Goal: Communication & Community: Answer question/provide support

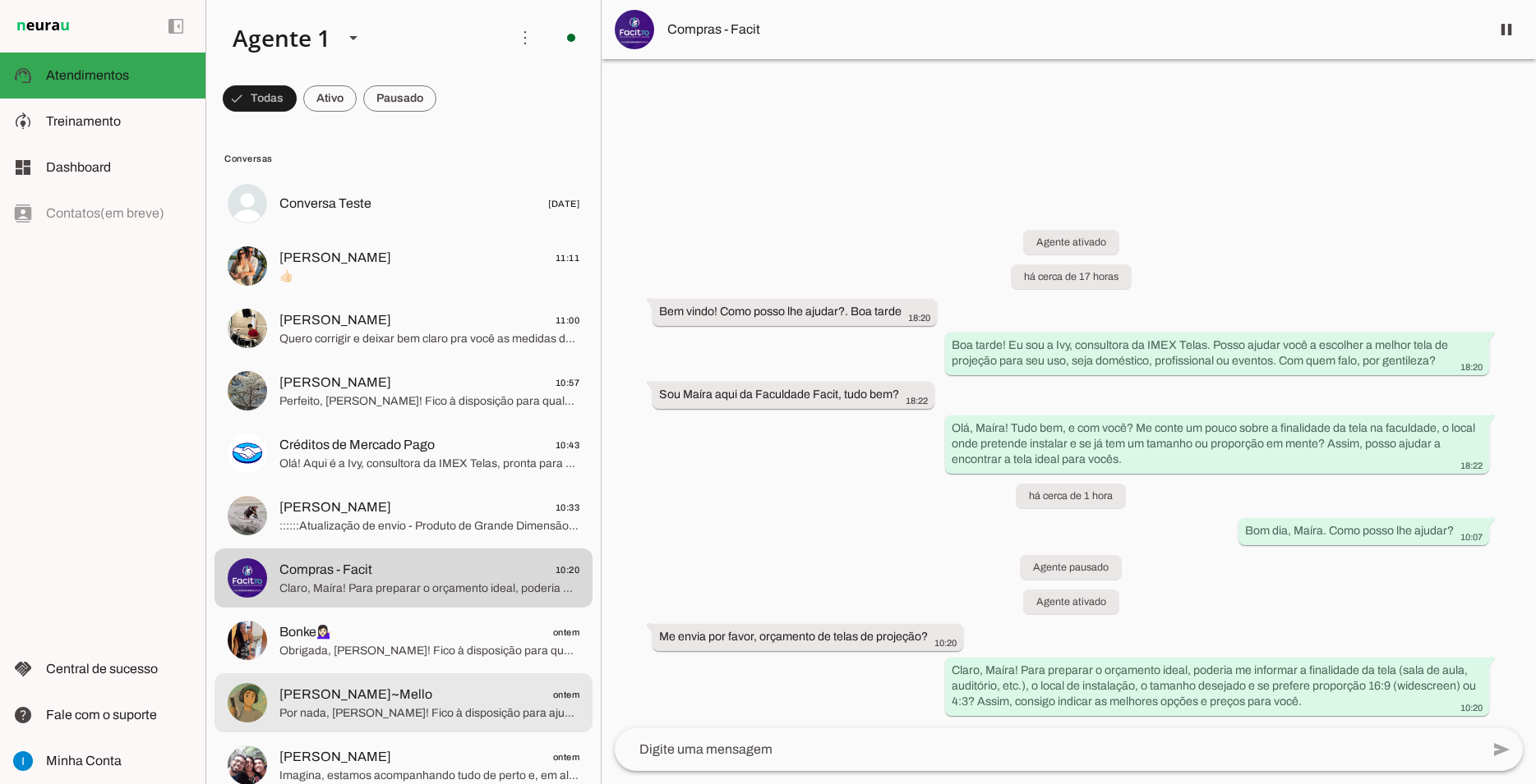
click at [416, 685] on span "[PERSON_NAME]~Mello ontem" at bounding box center [429, 695] width 299 height 21
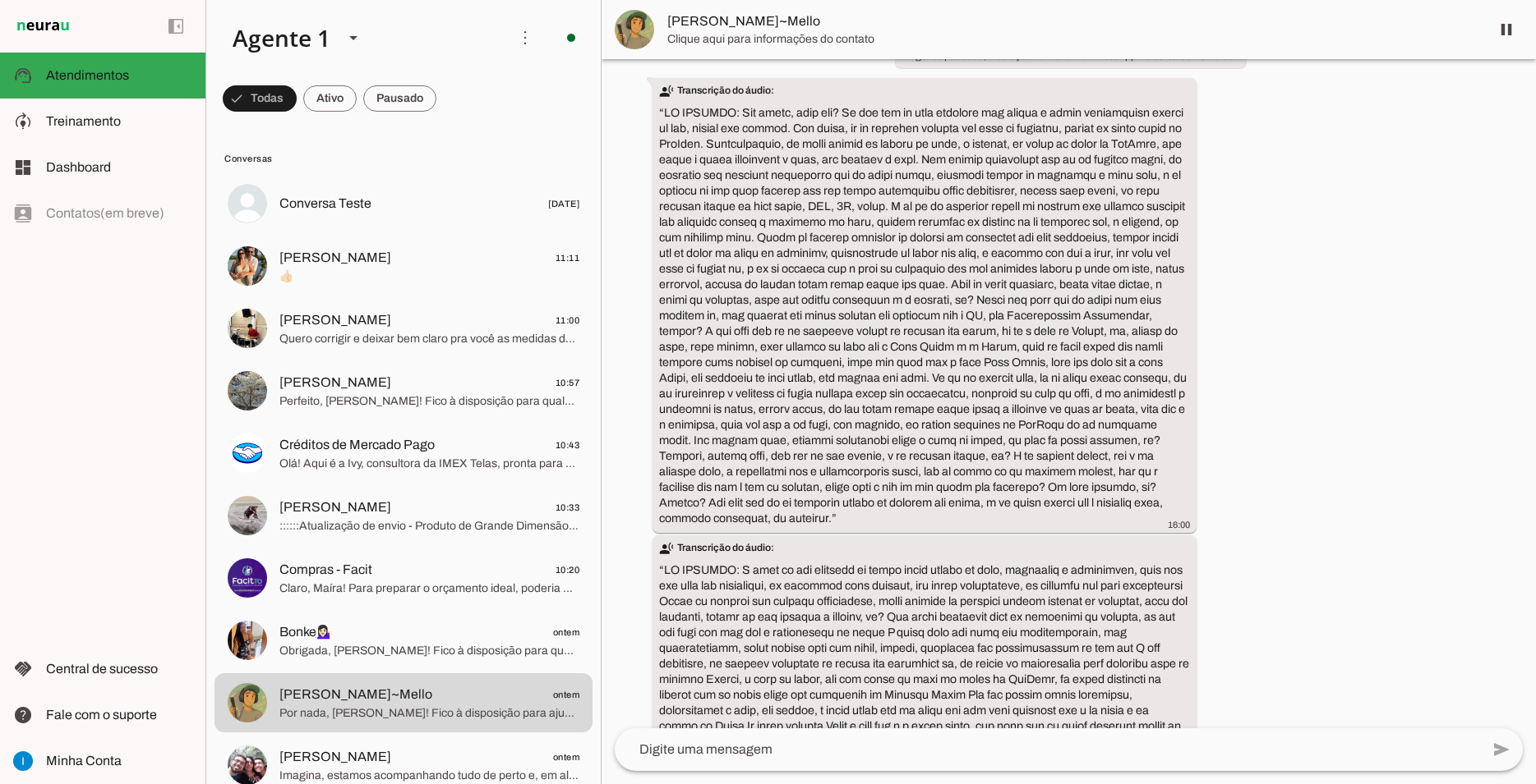
scroll to position [1587, 0]
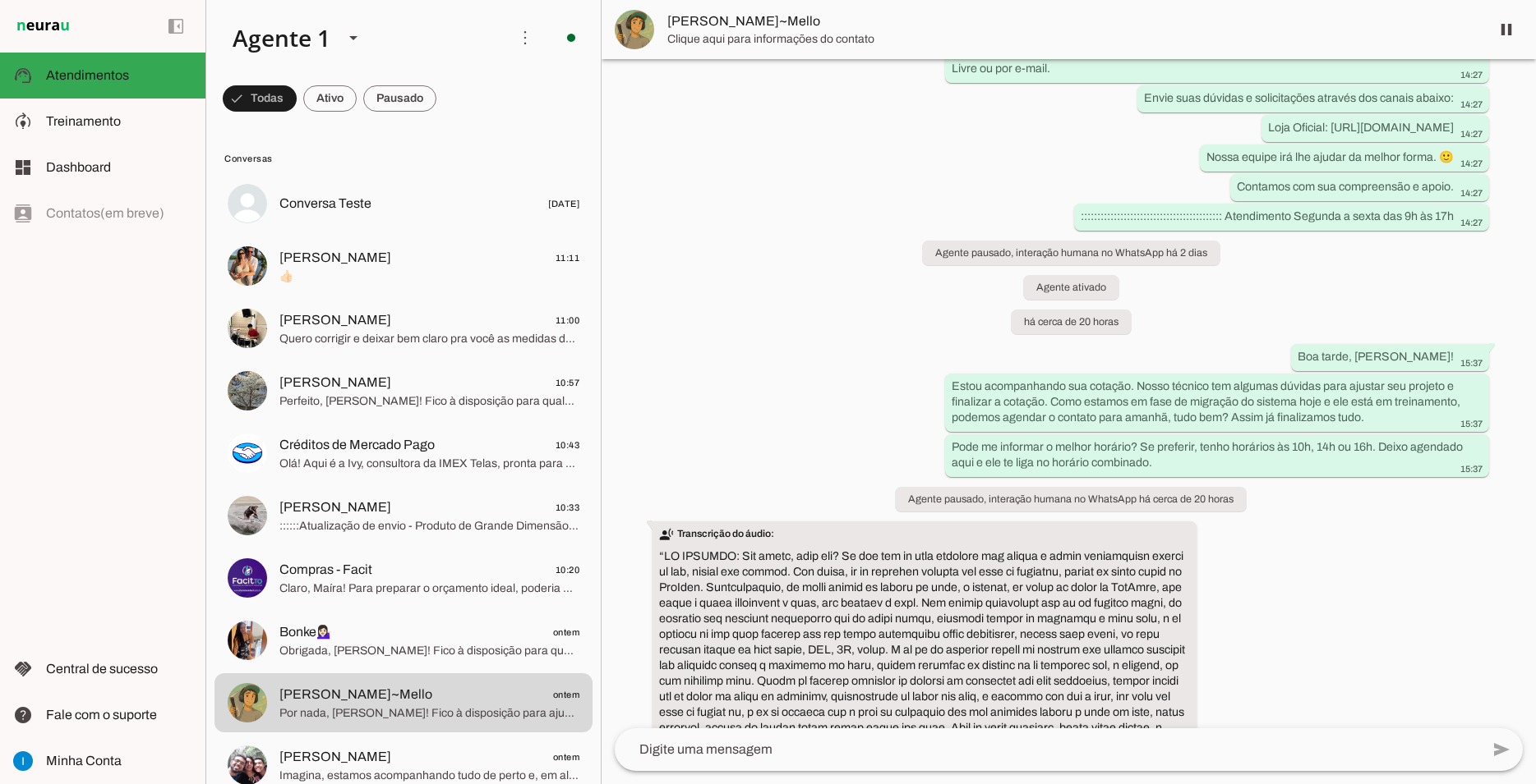
click at [429, 310] on span "[PERSON_NAME] 11:00" at bounding box center [429, 320] width 299 height 21
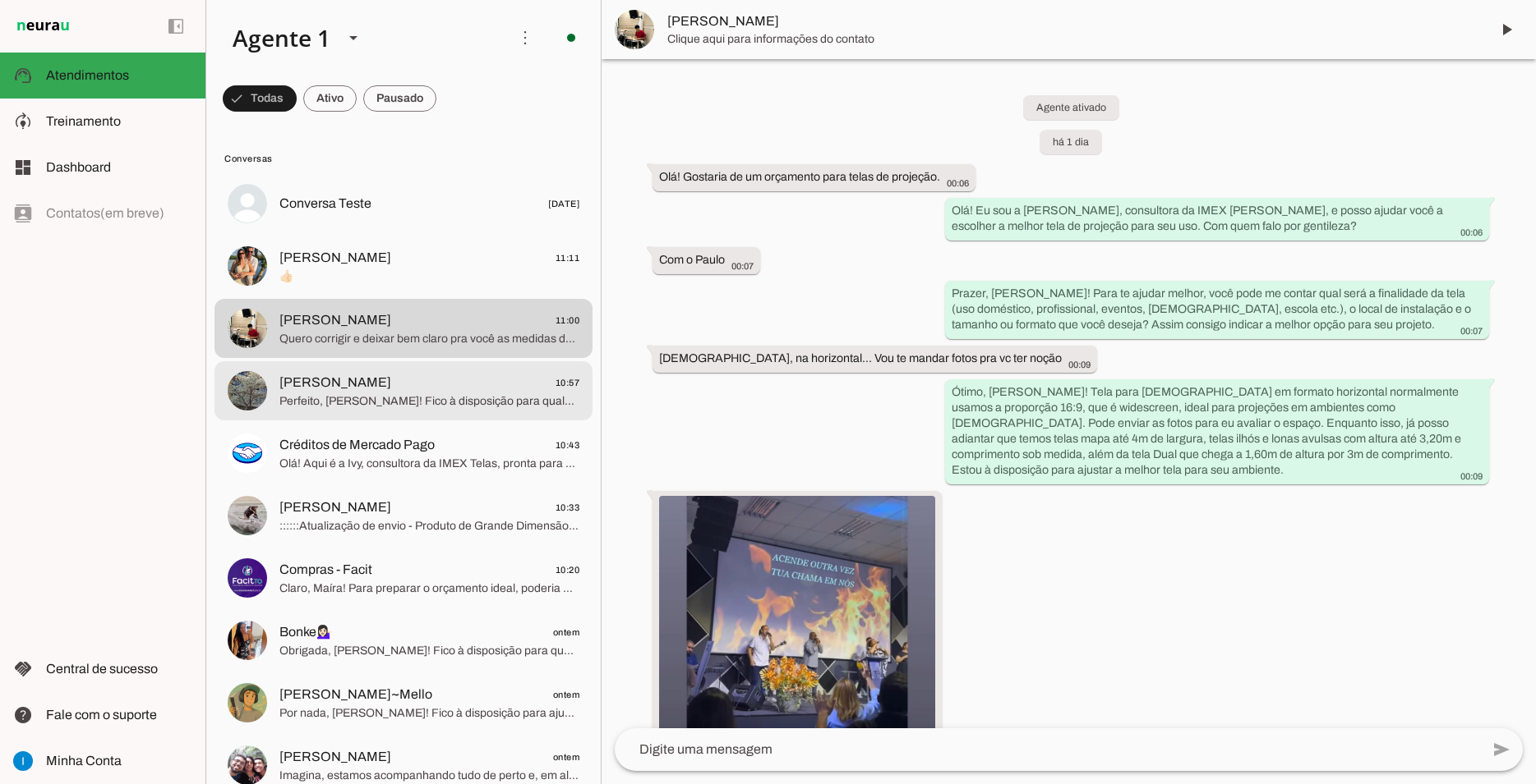
click at [430, 373] on span "[PERSON_NAME] 10:57" at bounding box center [429, 383] width 299 height 21
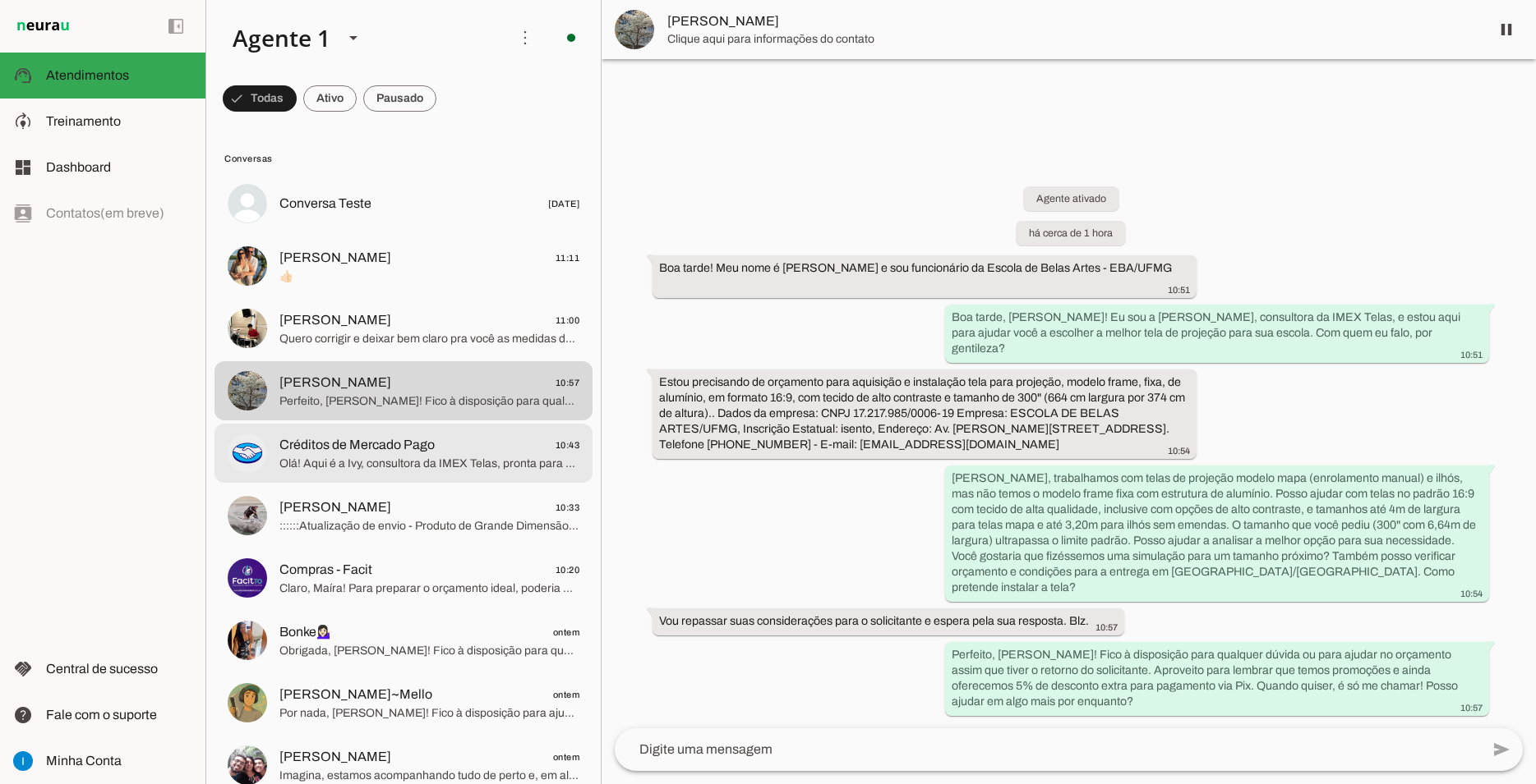
click at [444, 435] on span "Créditos de Mercado Pago 10:43" at bounding box center [429, 445] width 299 height 21
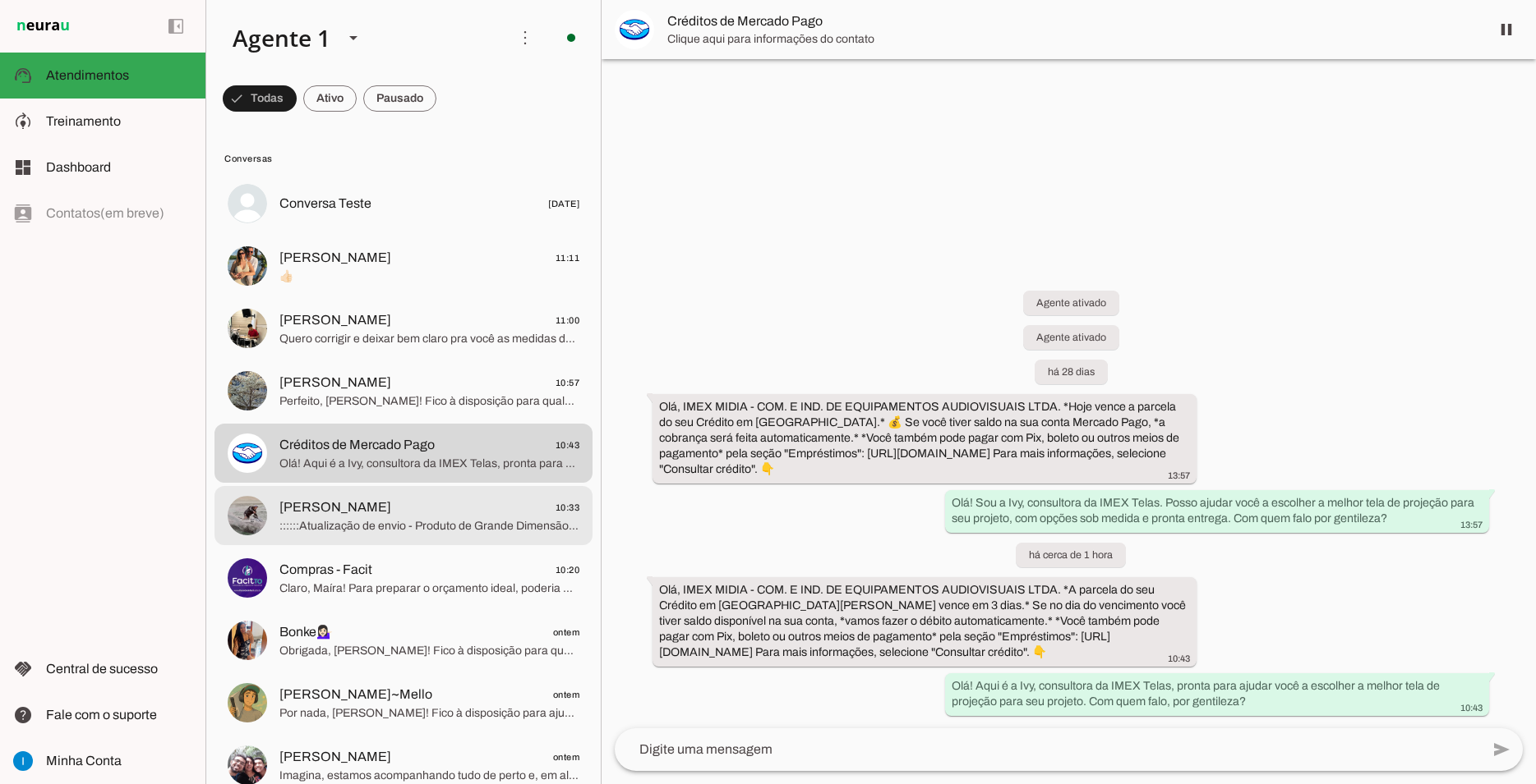
click at [442, 498] on span "[PERSON_NAME] 10:33" at bounding box center [429, 507] width 299 height 21
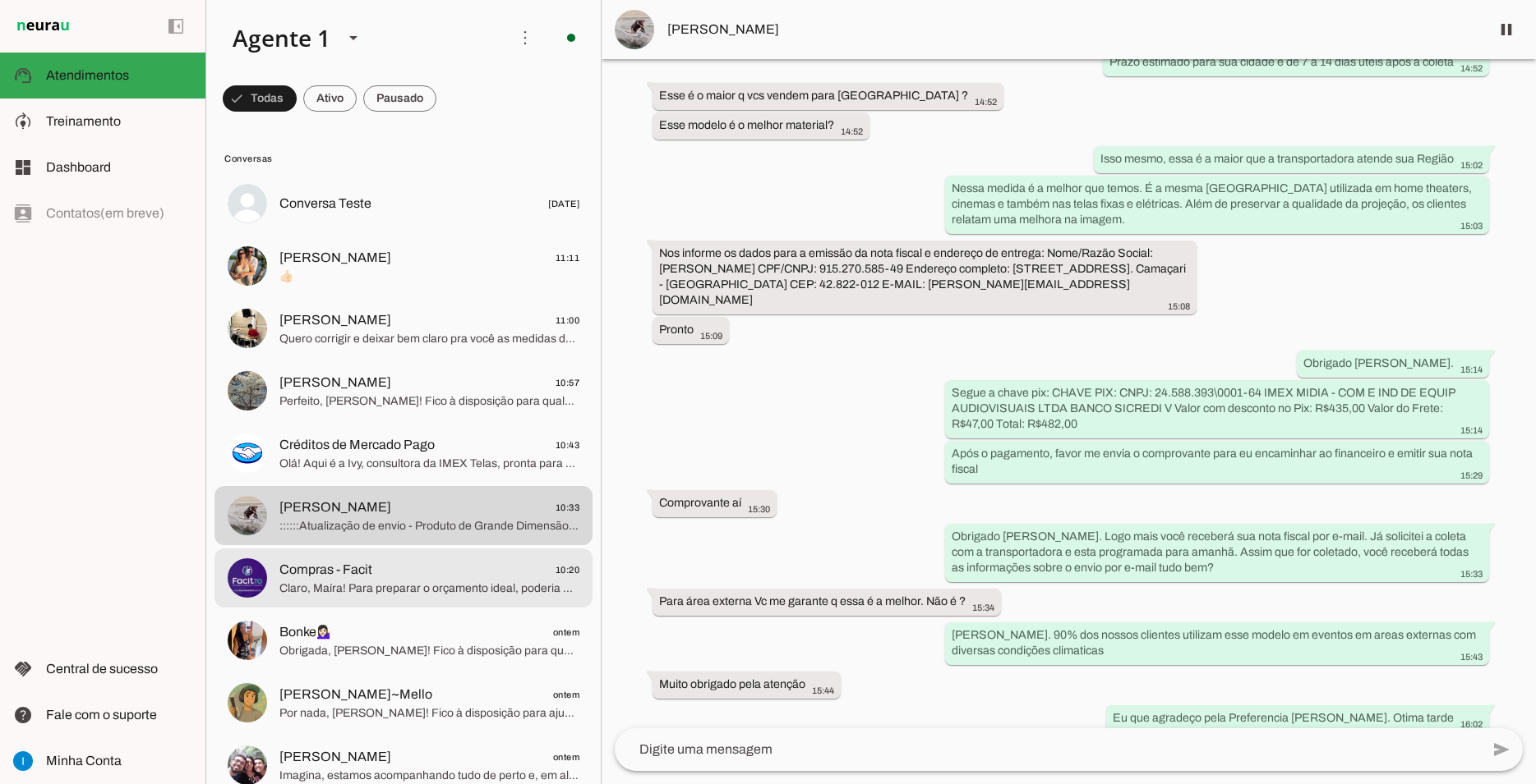
scroll to position [222, 0]
